Goal: Transaction & Acquisition: Purchase product/service

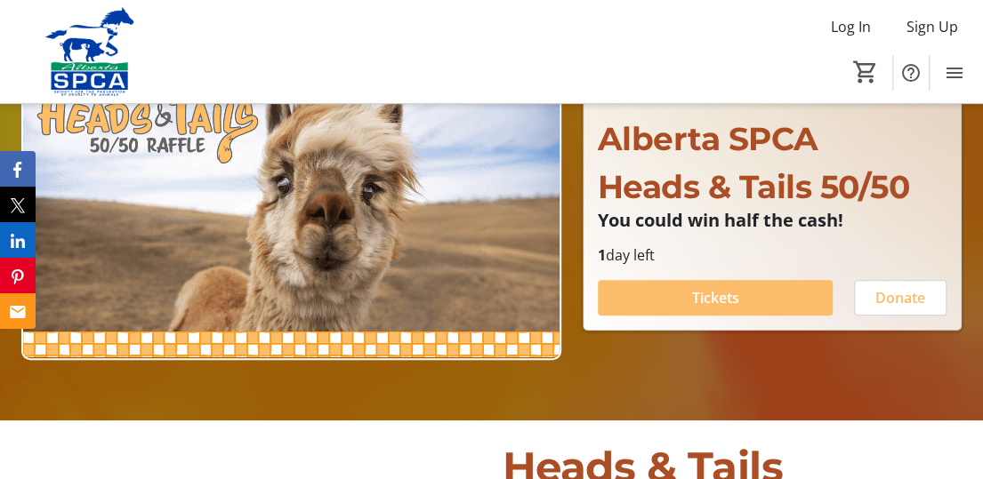
scroll to position [267, 0]
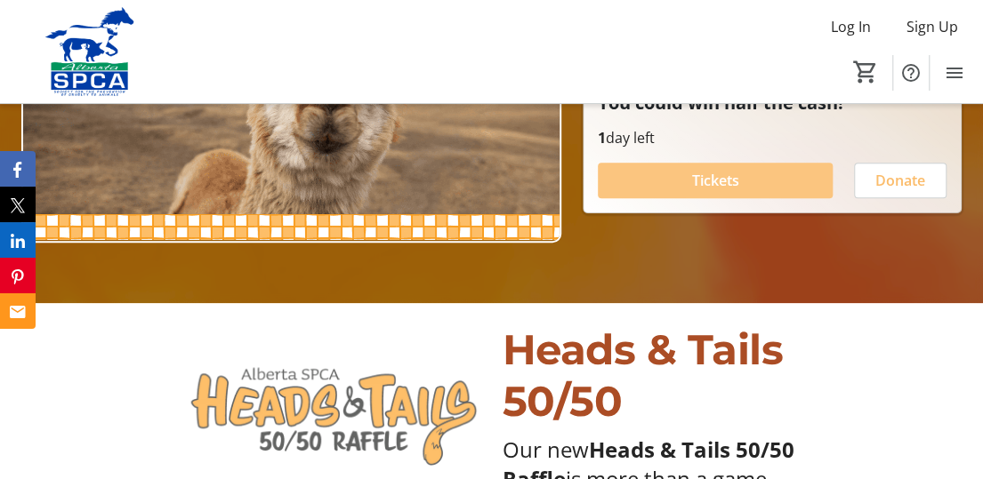
click at [724, 176] on span "Tickets" at bounding box center [714, 180] width 47 height 21
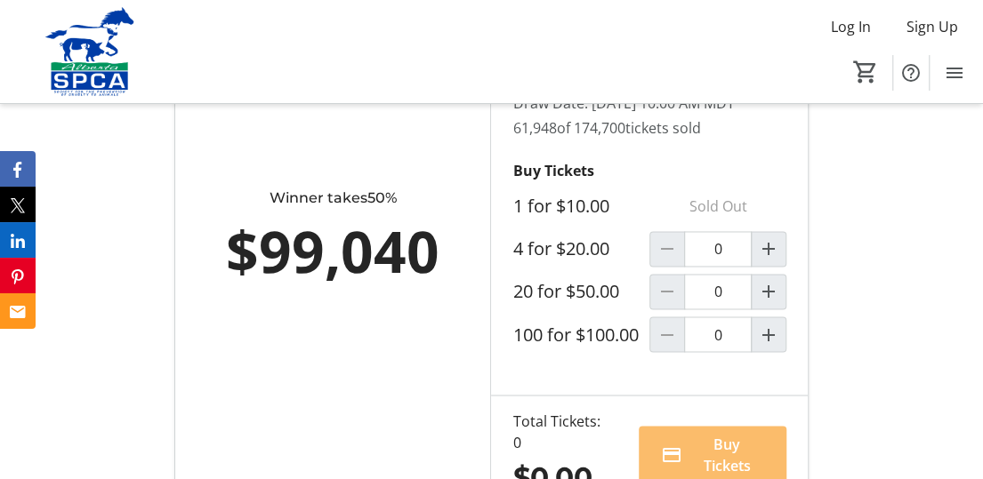
scroll to position [1156, 0]
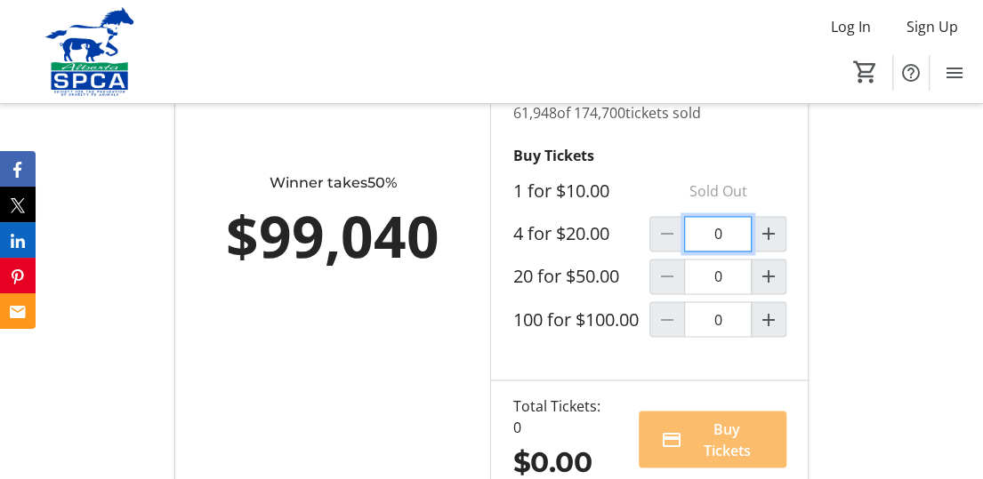
click at [718, 251] on input "0" at bounding box center [718, 234] width 68 height 36
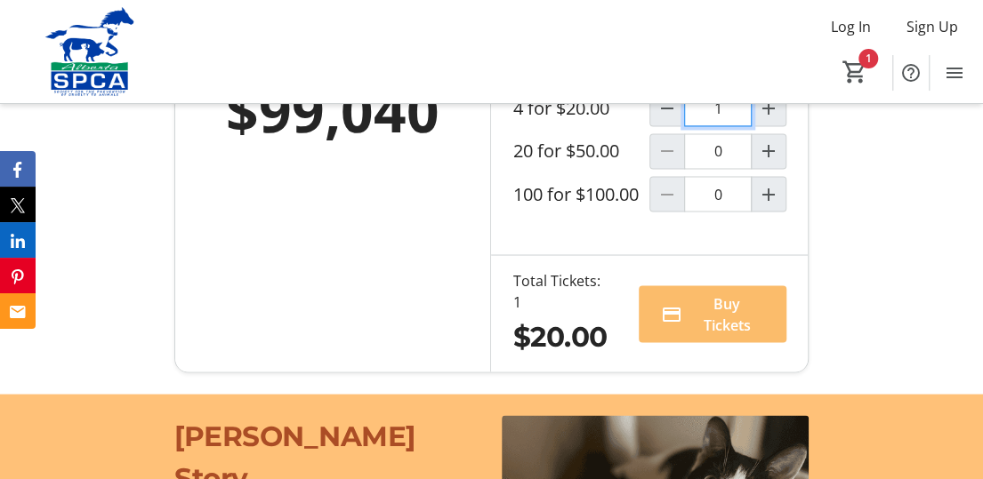
scroll to position [1334, 0]
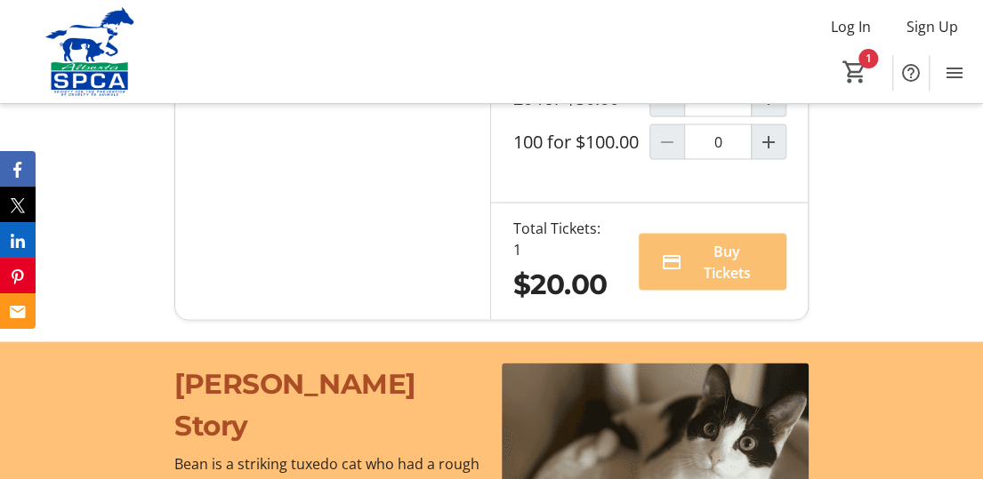
type input "1"
click at [727, 283] on span "Buy Tickets" at bounding box center [726, 261] width 76 height 43
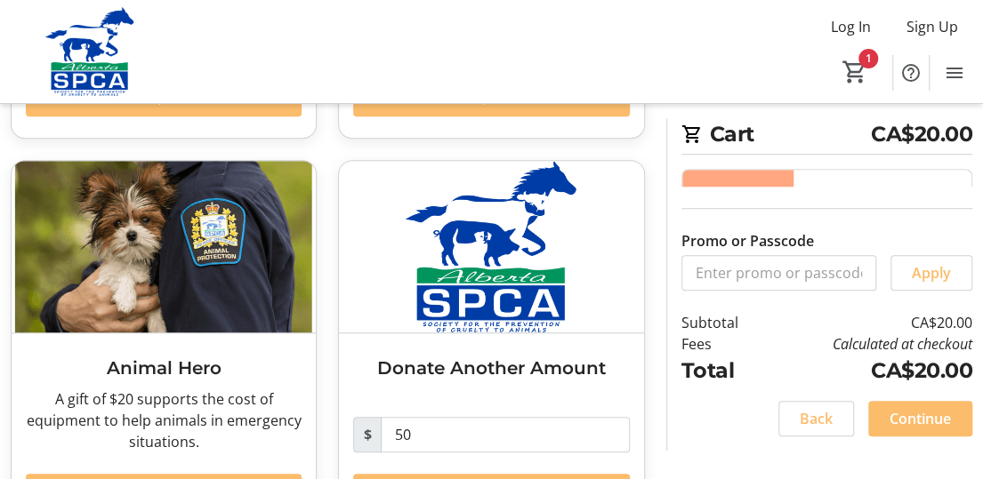
scroll to position [445, 0]
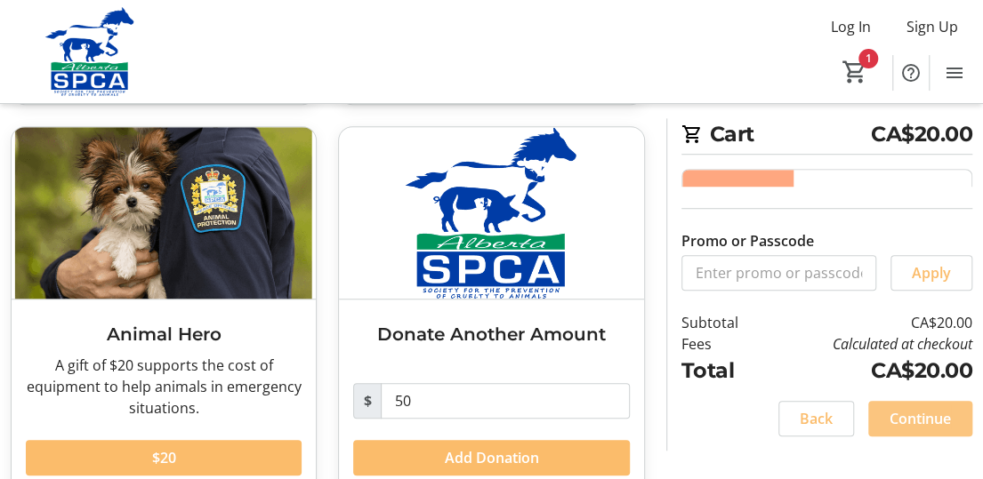
click at [934, 417] on span "Continue" at bounding box center [919, 418] width 61 height 21
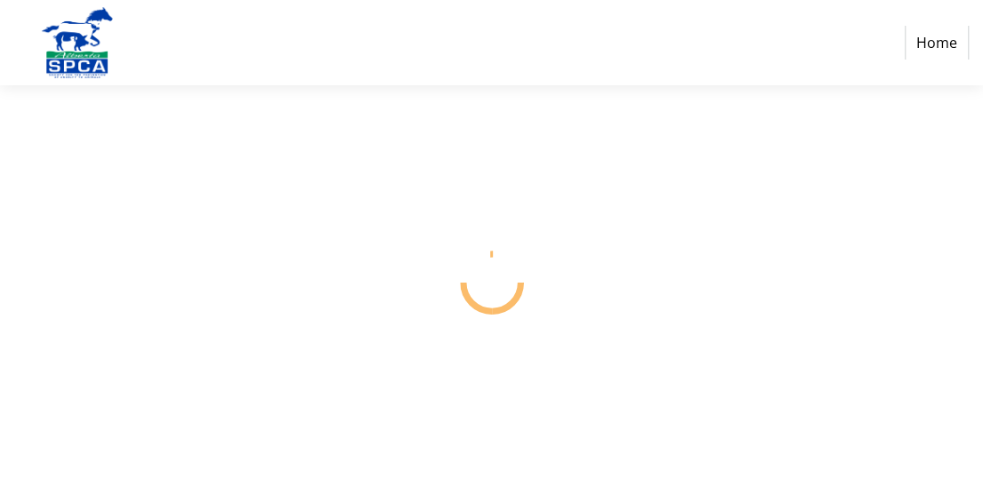
select select "CA"
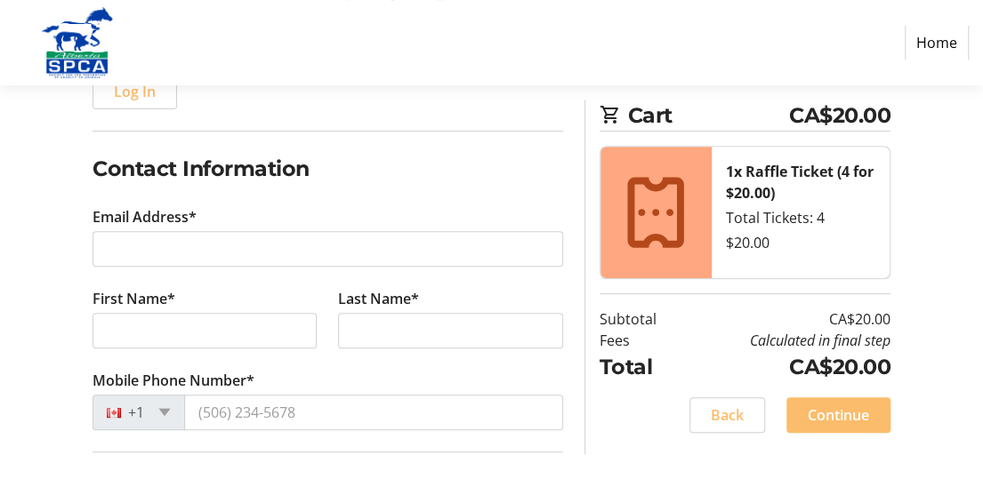
scroll to position [267, 0]
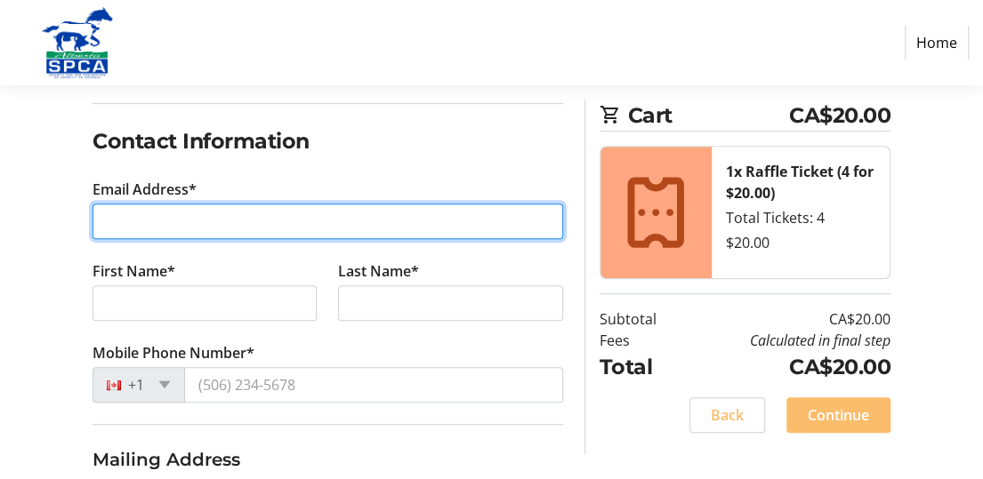
click at [107, 219] on input "Email Address*" at bounding box center [327, 222] width 470 height 36
type input "[EMAIL_ADDRESS][DOMAIN_NAME]"
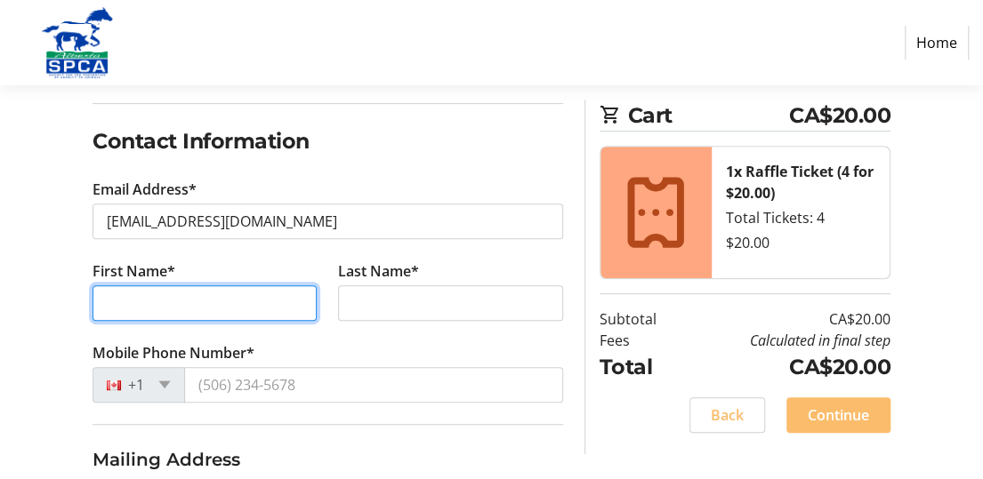
type input "[PERSON_NAME]"
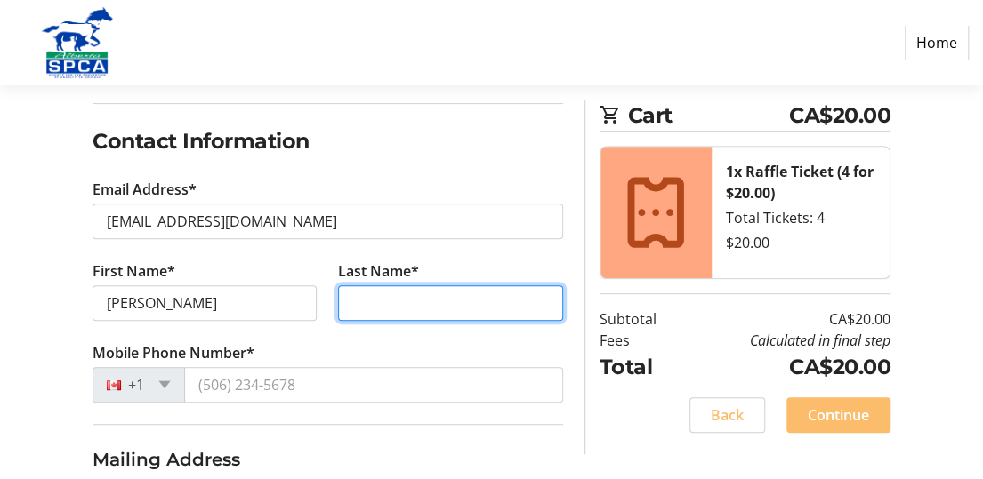
type input "[PERSON_NAME]"
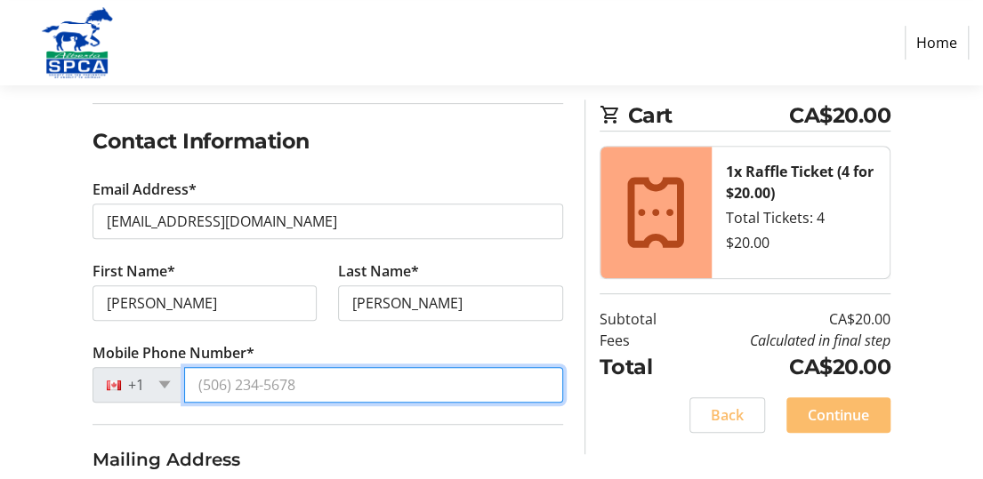
type input "[PHONE_NUMBER]"
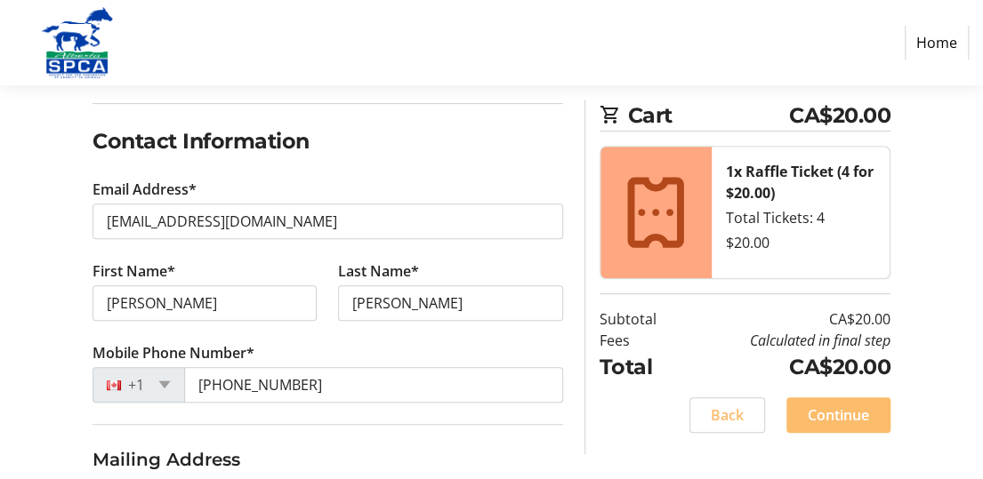
type input "[STREET_ADDRESS]"
type input "[GEOGRAPHIC_DATA]"
select select "AB"
type input "T8H 1K7"
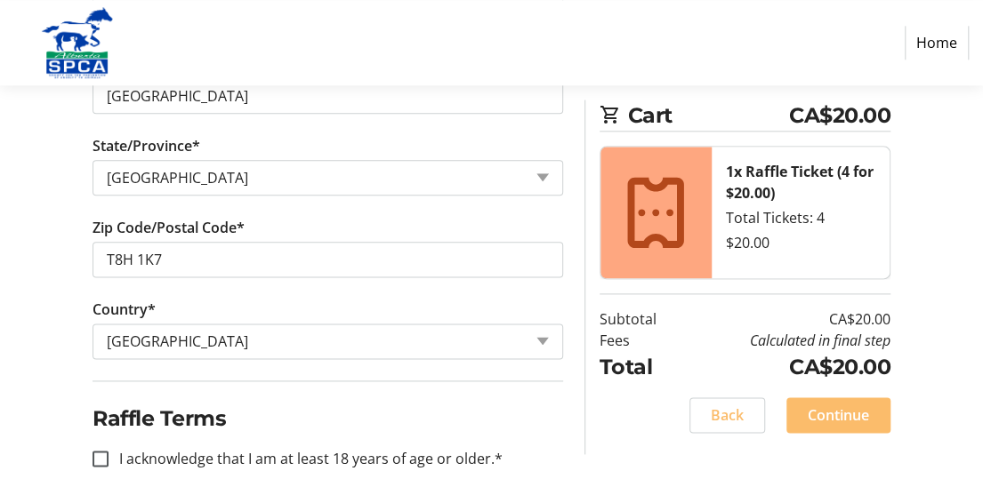
scroll to position [884, 0]
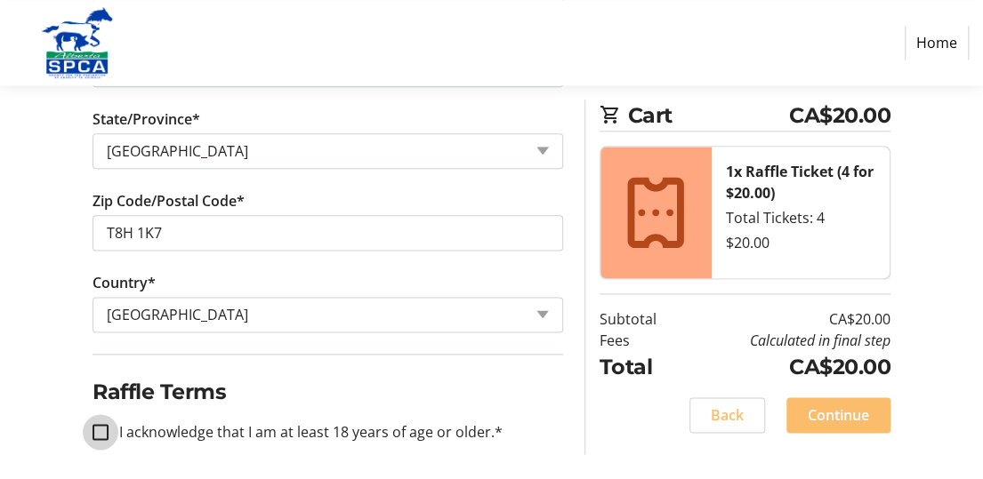
click at [100, 424] on input "I acknowledge that I am at least 18 years of age or older.*" at bounding box center [100, 432] width 16 height 16
checkbox input "true"
click at [861, 417] on span "Continue" at bounding box center [837, 415] width 61 height 21
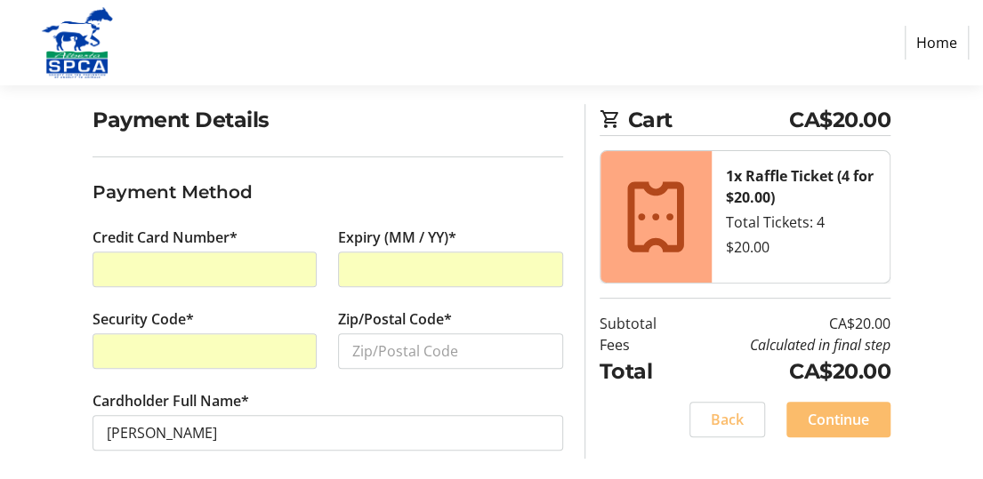
scroll to position [141, 0]
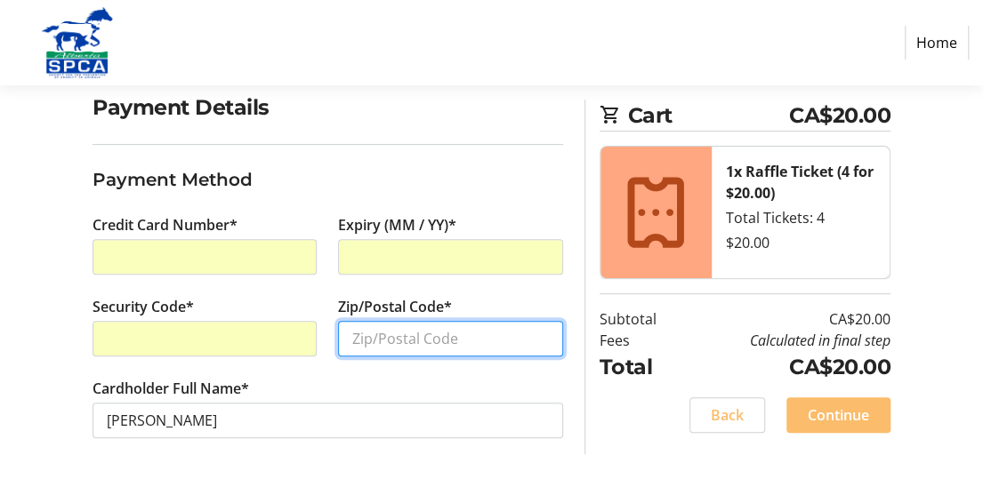
click at [352, 335] on input "Zip/Postal Code*" at bounding box center [450, 339] width 224 height 36
type input "T8H 1K7"
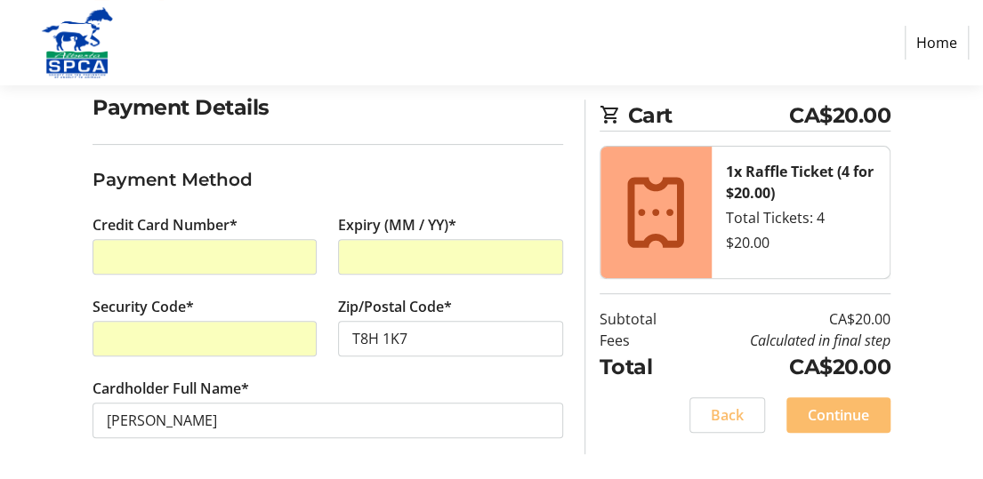
click at [837, 416] on span "Continue" at bounding box center [837, 415] width 61 height 21
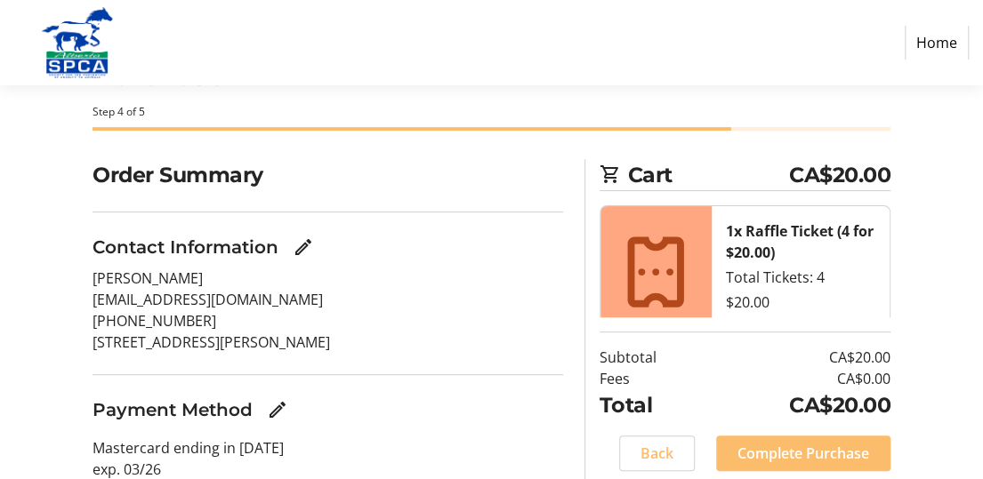
scroll to position [158, 0]
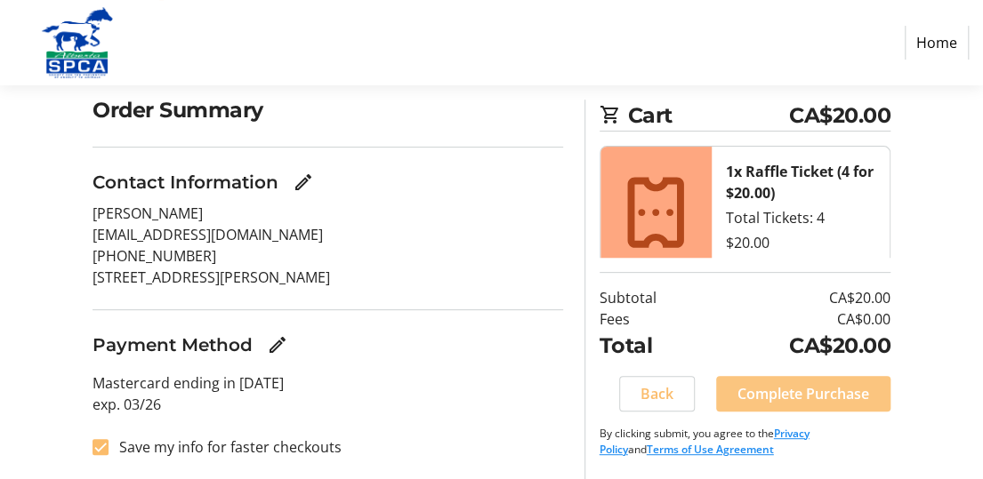
click at [797, 396] on span "Complete Purchase" at bounding box center [803, 393] width 132 height 21
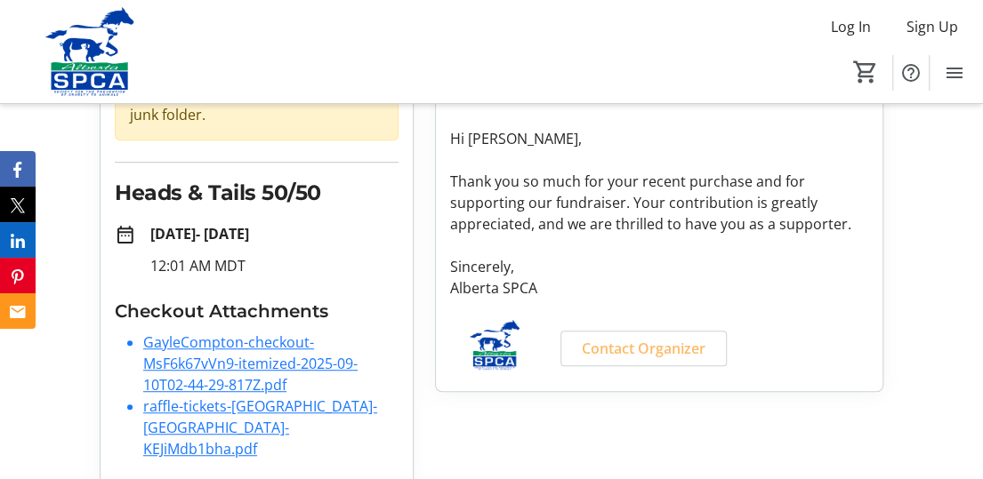
scroll to position [285, 0]
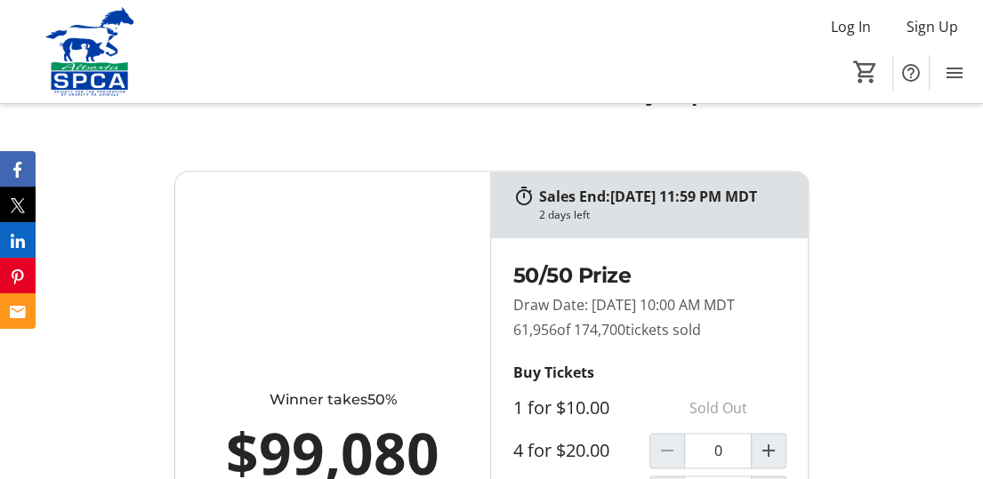
scroll to position [1067, 0]
